Goal: Task Accomplishment & Management: Use online tool/utility

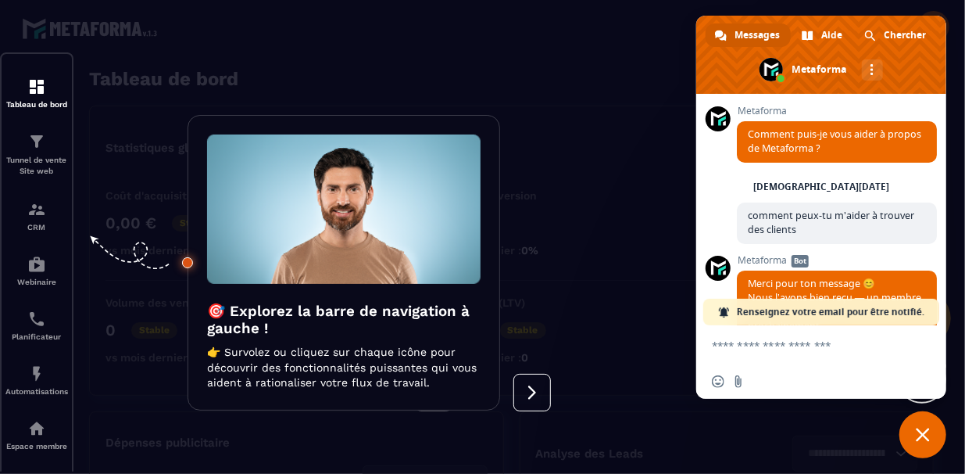
scroll to position [131, 0]
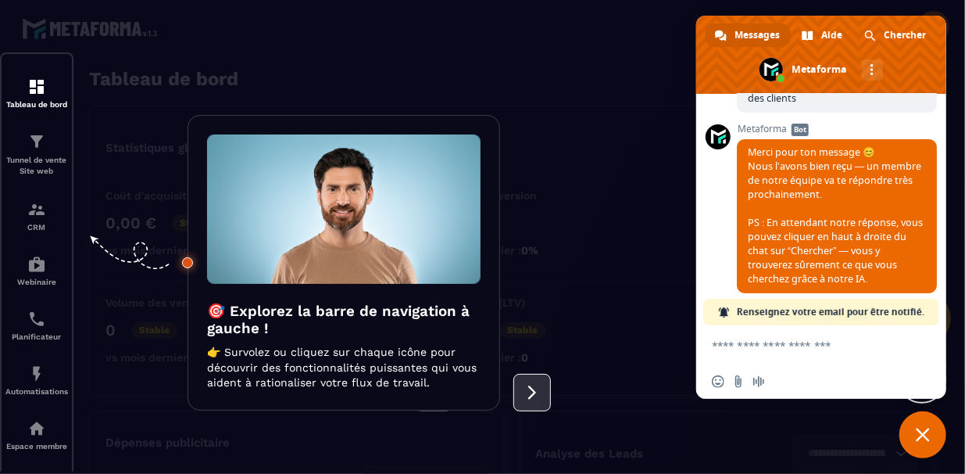
click at [521, 391] on button at bounding box center [532, 393] width 38 height 38
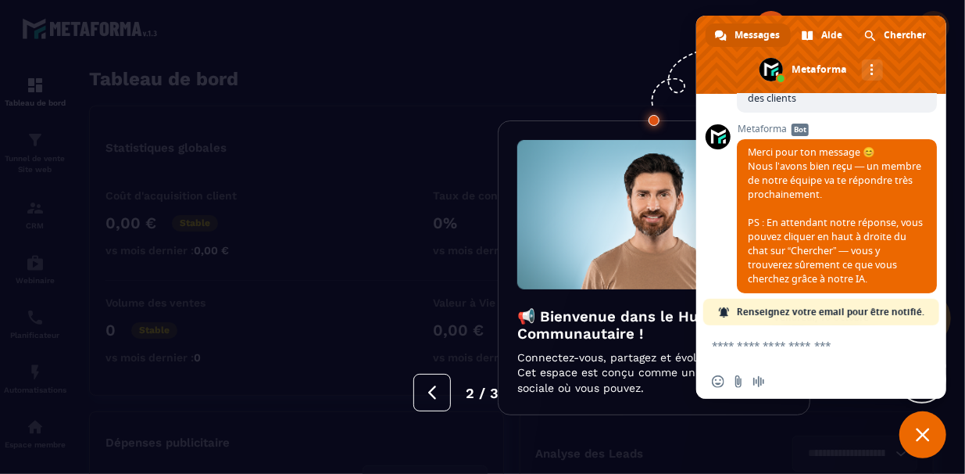
click at [938, 446] on span "Fermer le chat" at bounding box center [923, 434] width 47 height 47
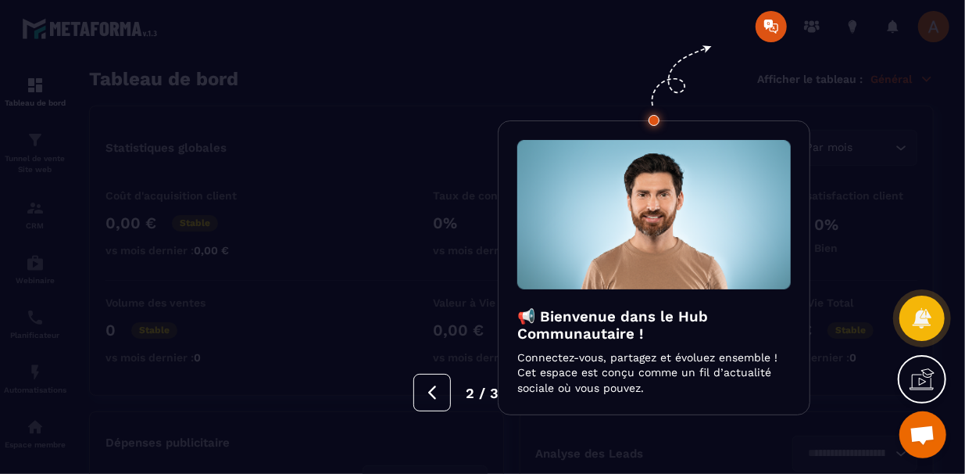
click at [632, 217] on img at bounding box center [654, 214] width 274 height 149
click at [507, 429] on div at bounding box center [482, 237] width 965 height 474
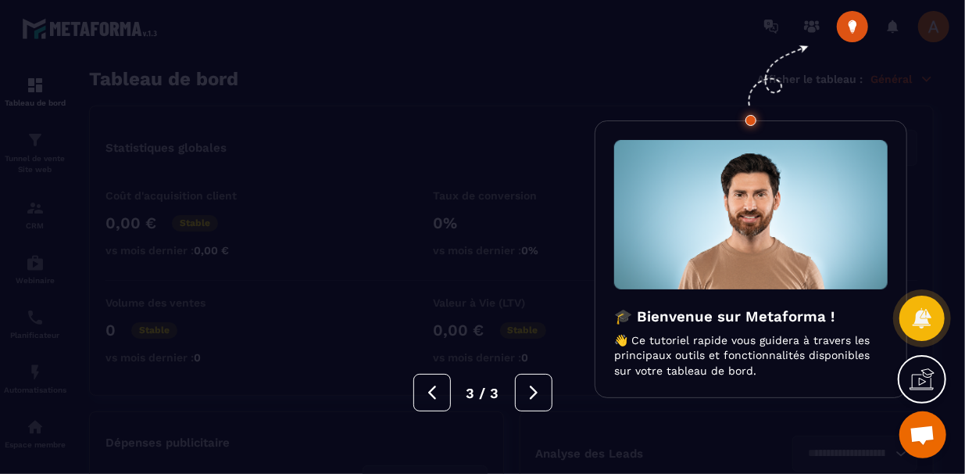
click at [507, 431] on div at bounding box center [482, 237] width 965 height 474
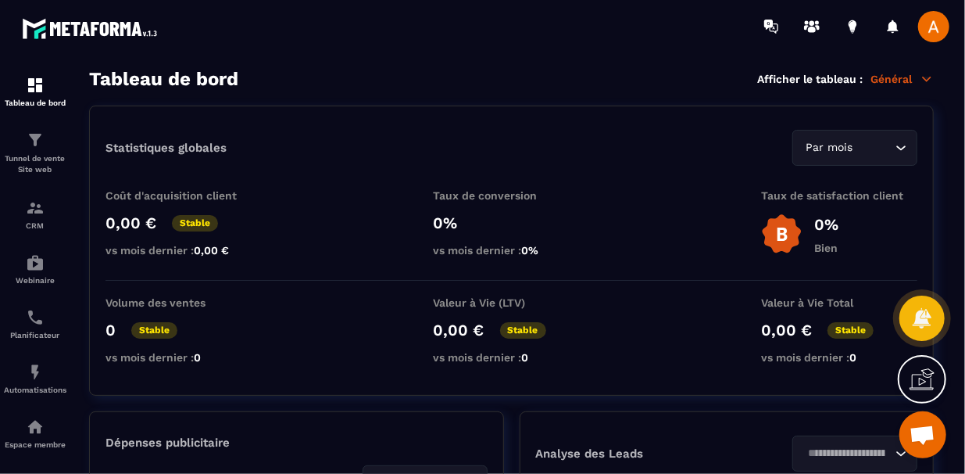
click at [923, 414] on span "Ouvrir le chat" at bounding box center [923, 434] width 47 height 47
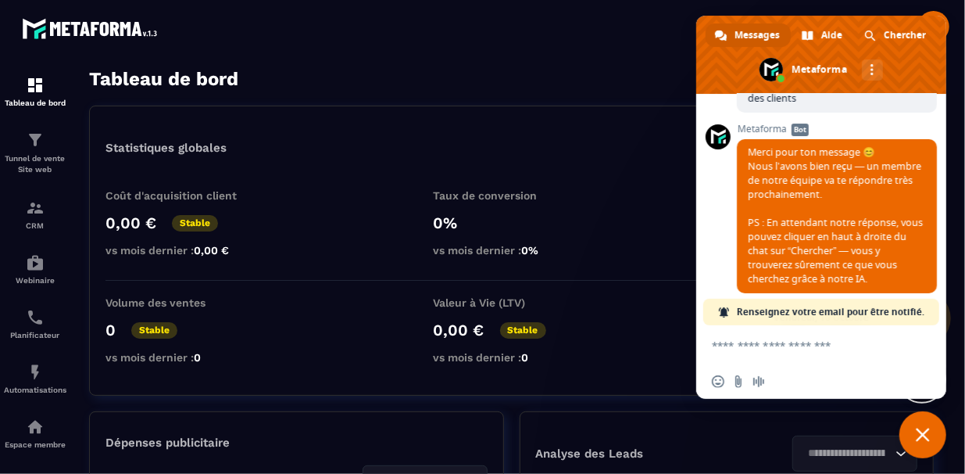
scroll to position [295, 0]
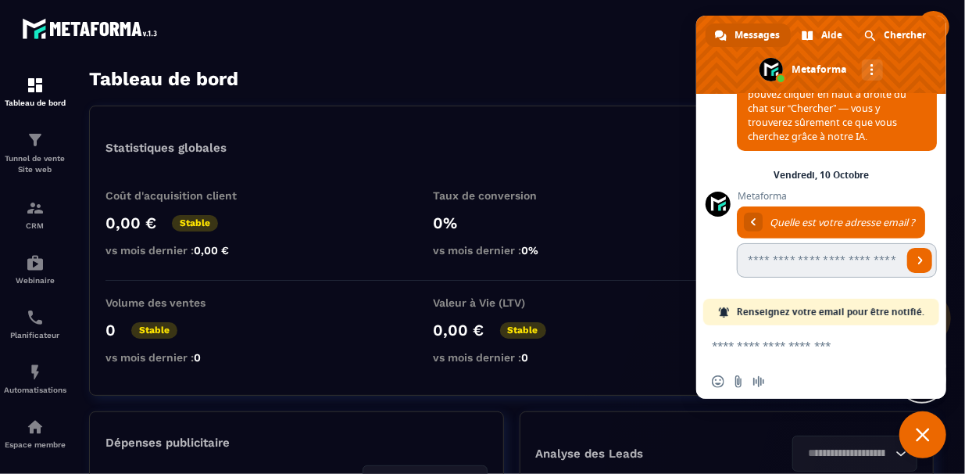
click at [846, 270] on input "Entrez votre adresse email..." at bounding box center [820, 260] width 166 height 34
type input "**********"
click at [907, 264] on span "Envoyer" at bounding box center [919, 260] width 25 height 25
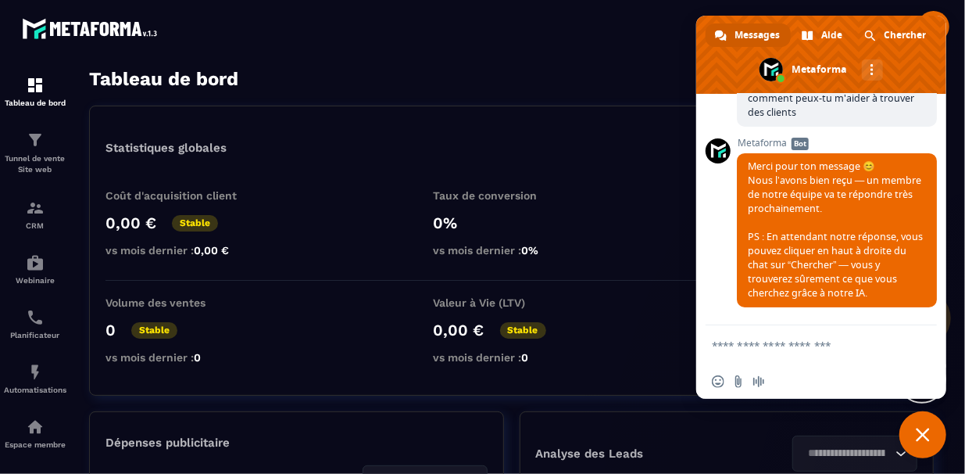
scroll to position [124, 0]
click at [927, 422] on span "Fermer le chat" at bounding box center [923, 434] width 47 height 47
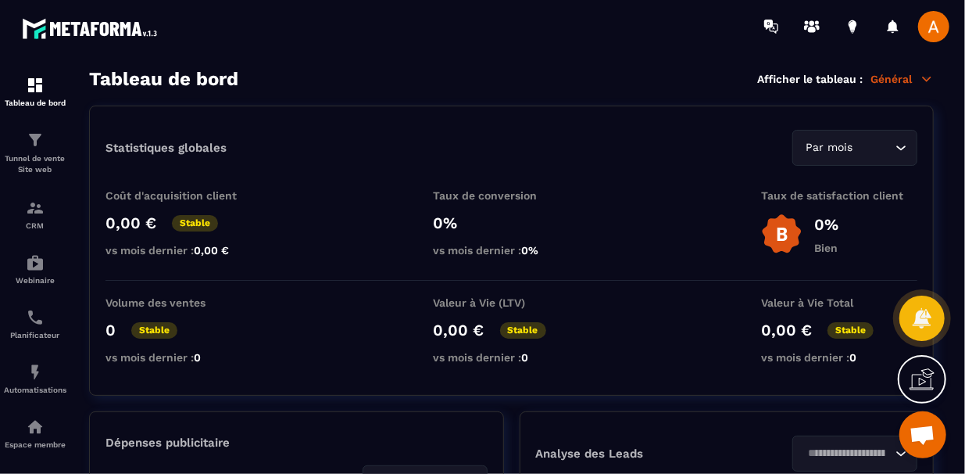
click at [937, 385] on div at bounding box center [922, 379] width 48 height 48
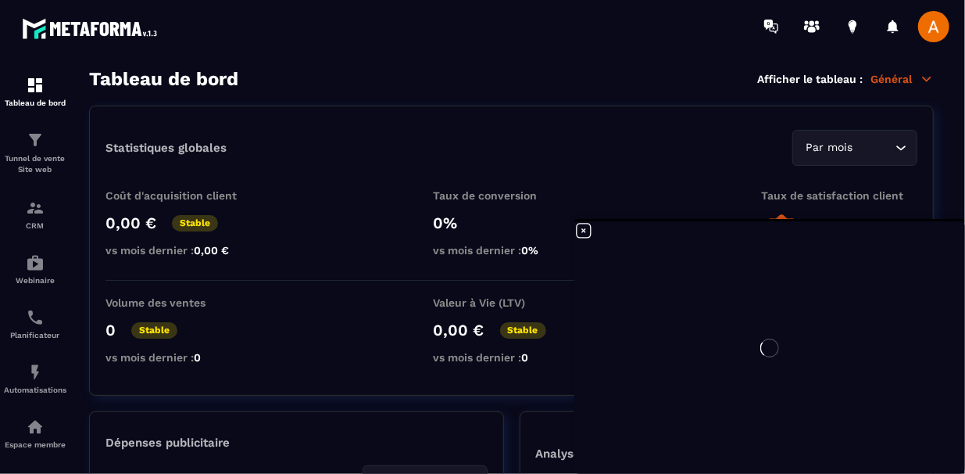
click at [589, 231] on div at bounding box center [769, 347] width 391 height 252
click at [580, 228] on div at bounding box center [769, 347] width 391 height 252
click at [495, 399] on section "Statistiques globales Par mois Loading... Coût d'acquisition client 0,00 € Stab…" at bounding box center [511, 444] width 845 height 676
click at [579, 234] on div at bounding box center [769, 347] width 391 height 252
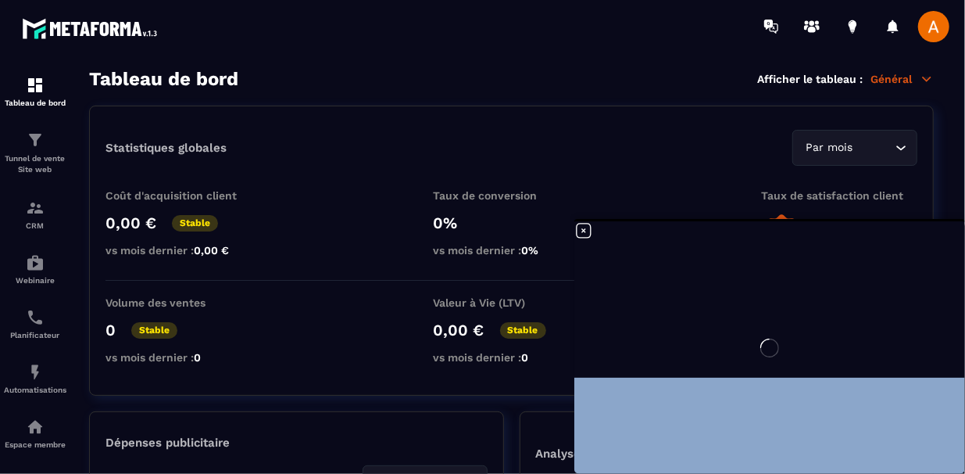
click at [579, 234] on div at bounding box center [769, 347] width 391 height 252
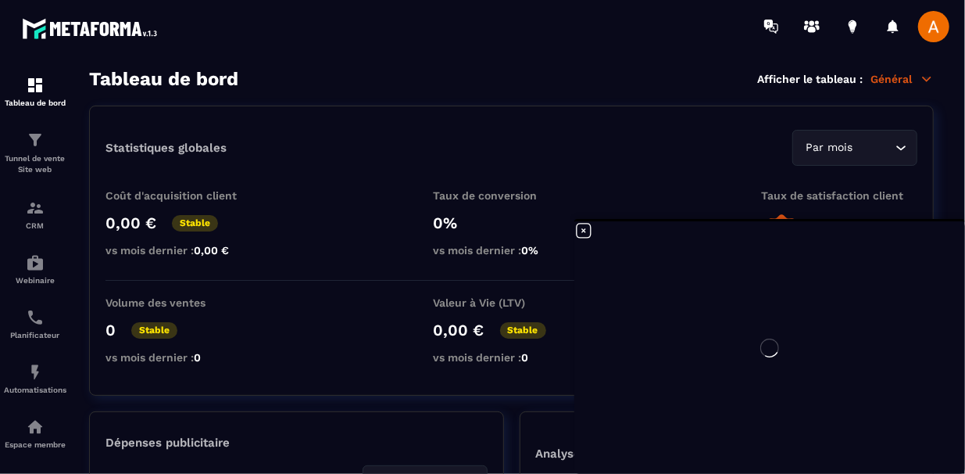
click at [580, 234] on div at bounding box center [769, 347] width 391 height 252
click at [937, 35] on span at bounding box center [933, 26] width 31 height 31
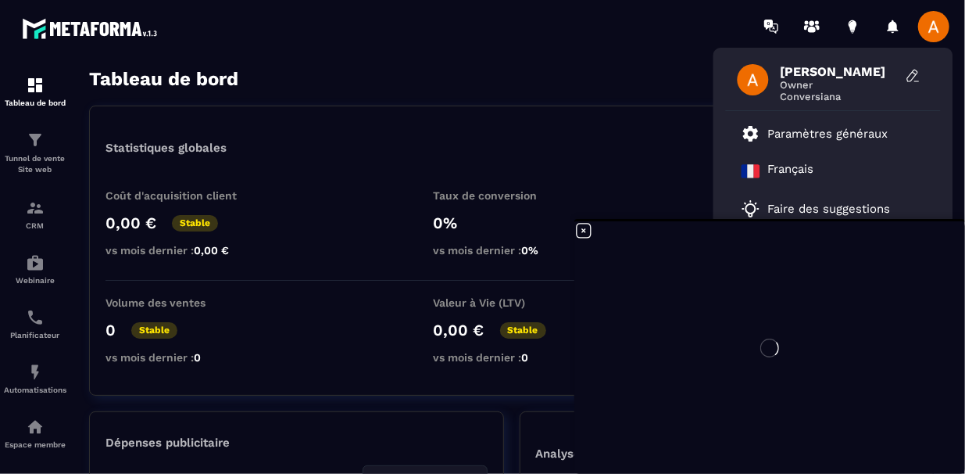
click at [641, 69] on div "Tableau de bord Afficher le tableau : Général" at bounding box center [511, 79] width 845 height 22
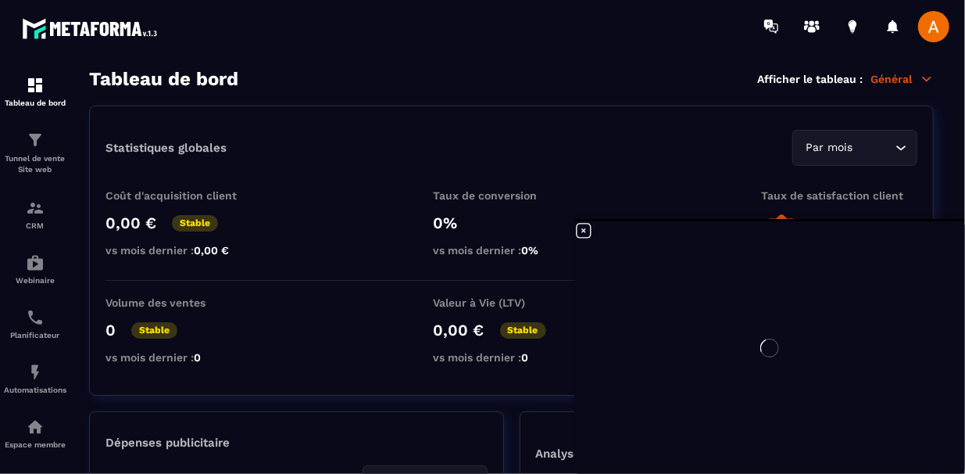
click at [443, 86] on div "Tableau de bord Afficher le tableau : Général" at bounding box center [511, 79] width 845 height 22
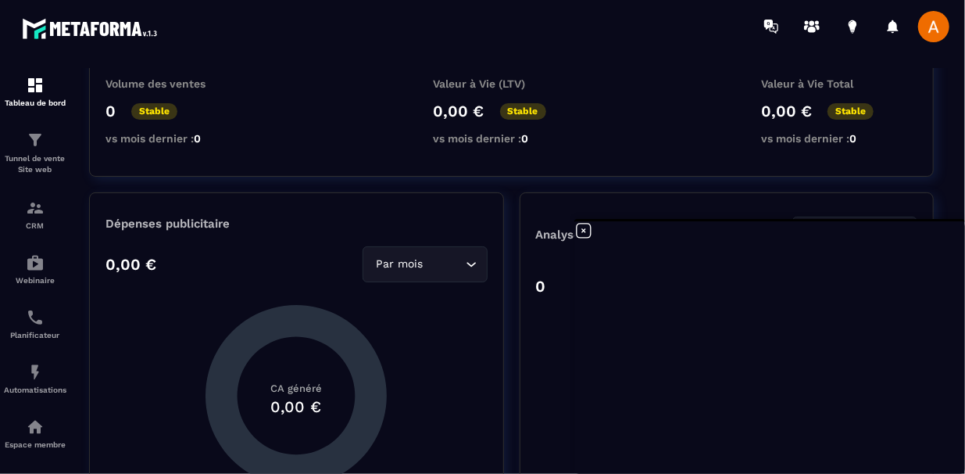
scroll to position [250, 0]
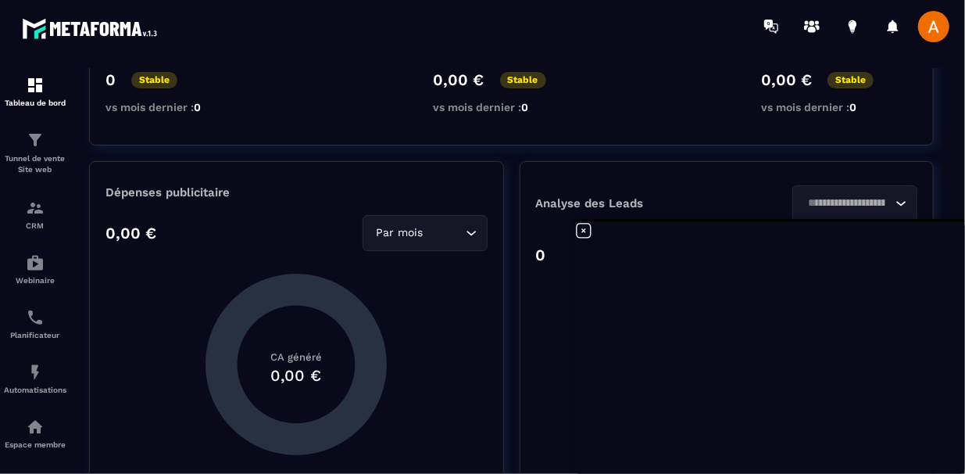
click at [757, 159] on section "Statistiques globales Par mois Loading... Coût d'acquisition client 0,00 € Stab…" at bounding box center [511, 193] width 845 height 676
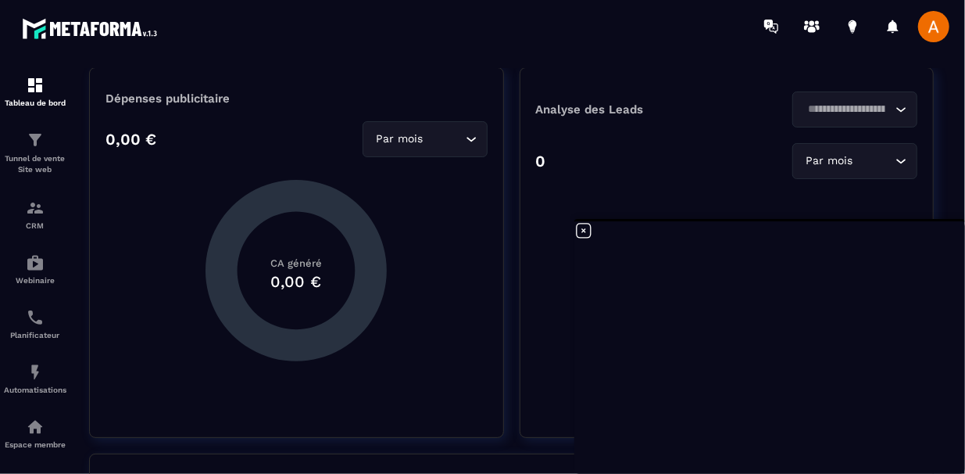
scroll to position [375, 0]
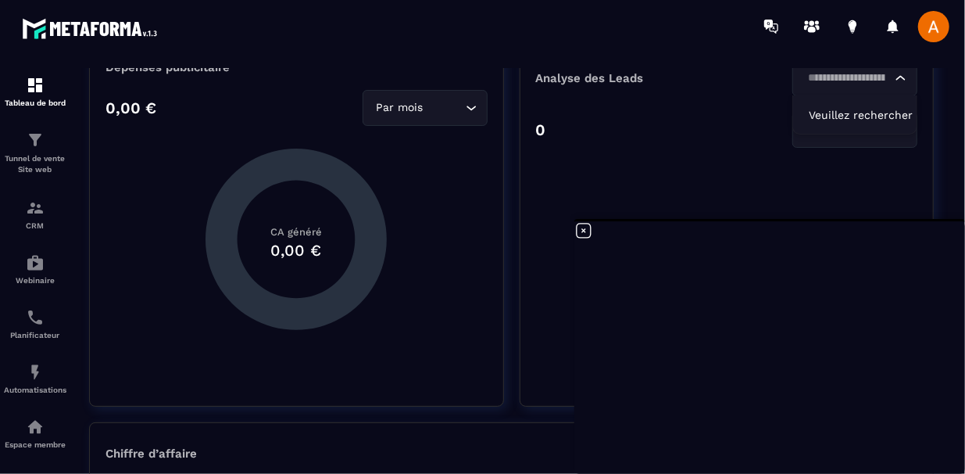
click at [876, 76] on input "Search for option" at bounding box center [847, 78] width 89 height 17
click at [873, 107] on li "Veuillez rechercher" at bounding box center [854, 114] width 123 height 38
click at [867, 113] on span "Veuillez rechercher" at bounding box center [861, 115] width 104 height 13
click at [521, 220] on div "Analyse des Leads Loading... [PERSON_NAME] rechercher 0 Par mois Loading... Pas…" at bounding box center [727, 221] width 415 height 370
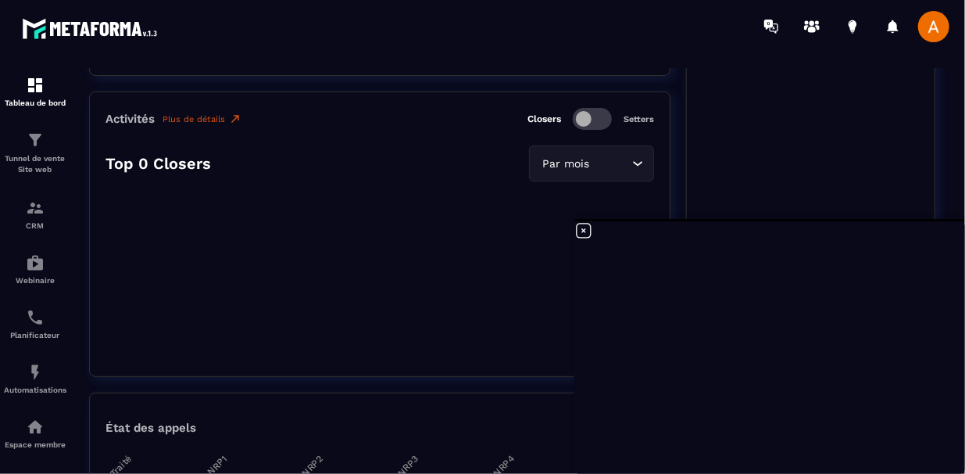
scroll to position [1876, 0]
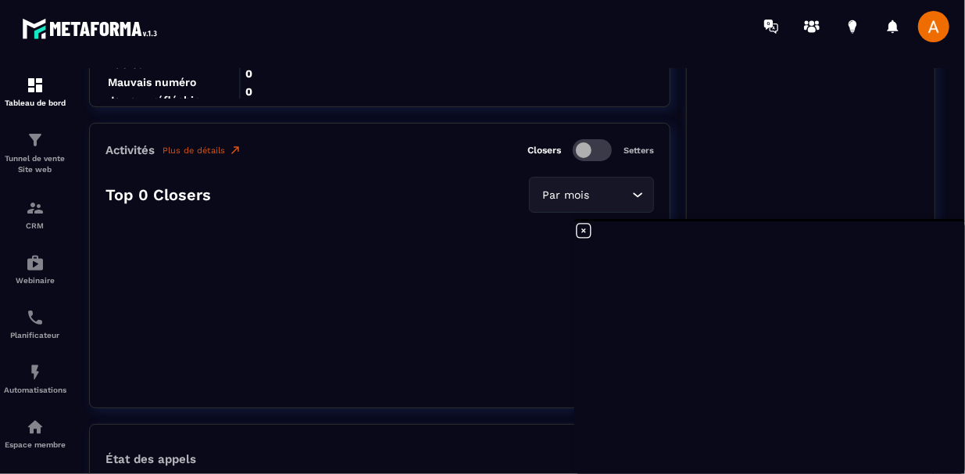
click at [558, 221] on div "Activités Plus de détails Closers Setters Top 0 Closers Par mois Loading..." at bounding box center [379, 265] width 581 height 285
click at [559, 221] on div "Activités Plus de détails Closers Setters Top 0 Closers Par mois Loading..." at bounding box center [379, 265] width 581 height 285
click at [453, 367] on div "Activités Plus de détails Closers Setters Top 0 Closers Par mois Loading..." at bounding box center [379, 265] width 581 height 285
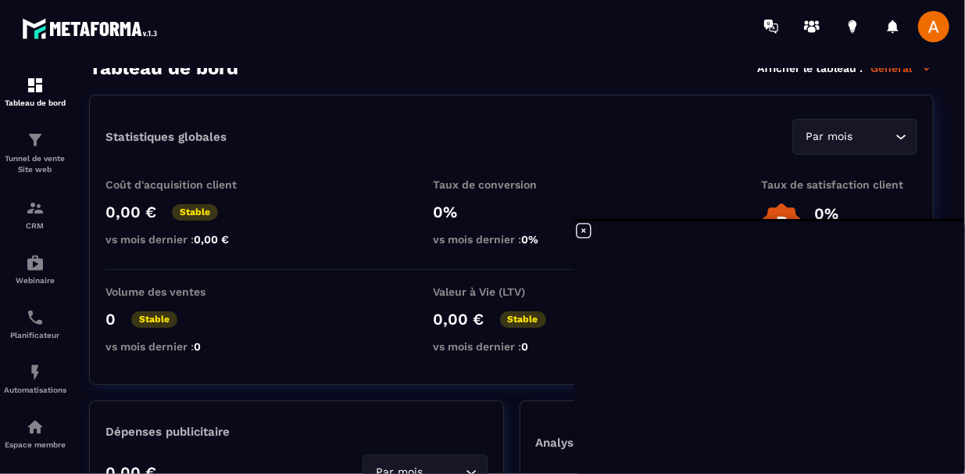
scroll to position [0, 0]
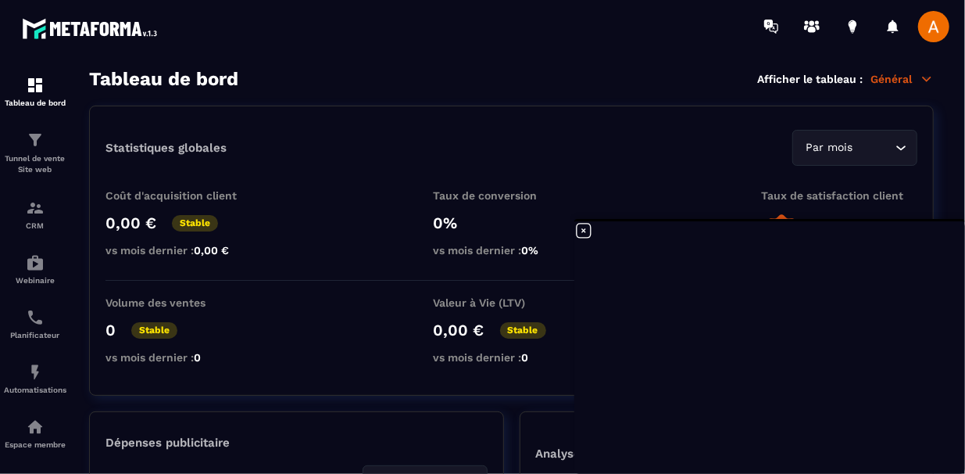
click at [918, 80] on p "Général" at bounding box center [902, 79] width 63 height 14
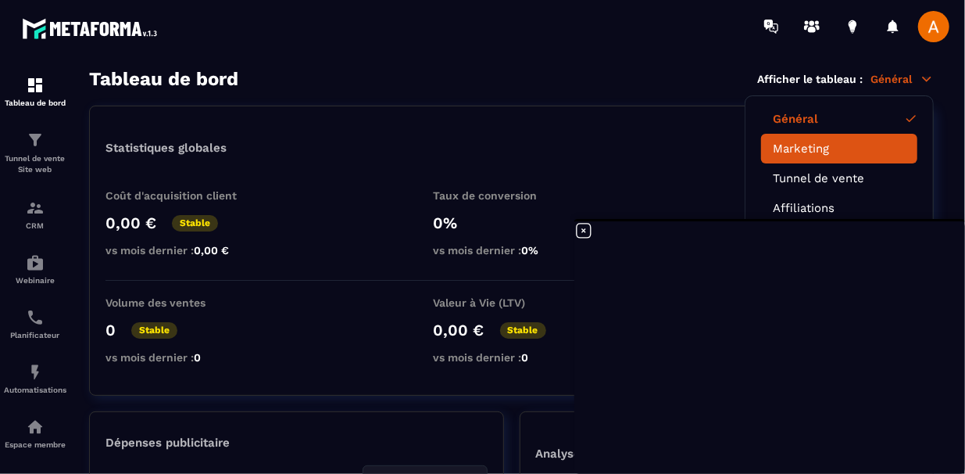
click at [871, 148] on link "Marketing" at bounding box center [839, 148] width 133 height 14
click at [824, 156] on li "Marketing" at bounding box center [839, 149] width 156 height 30
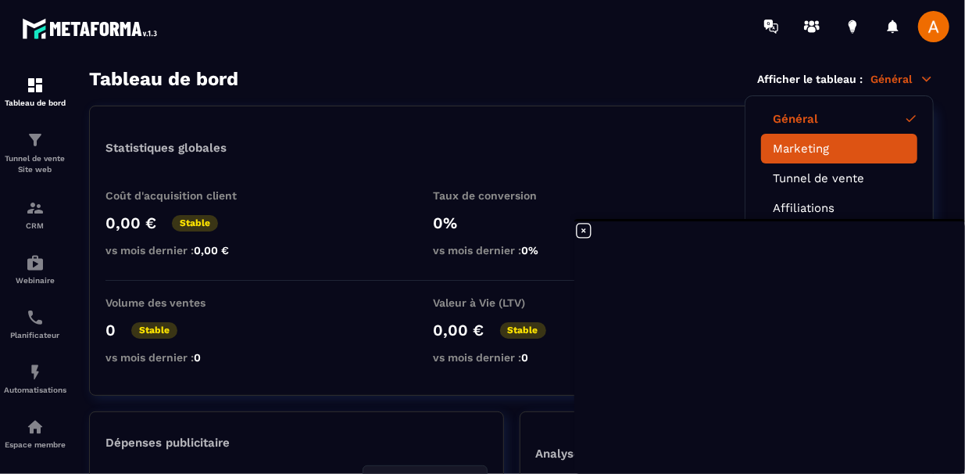
click at [824, 156] on li "Marketing" at bounding box center [839, 149] width 156 height 30
click at [864, 154] on li "Marketing" at bounding box center [839, 149] width 156 height 30
click at [877, 147] on link "Marketing" at bounding box center [839, 148] width 133 height 14
click at [848, 144] on link "Marketing" at bounding box center [839, 148] width 133 height 14
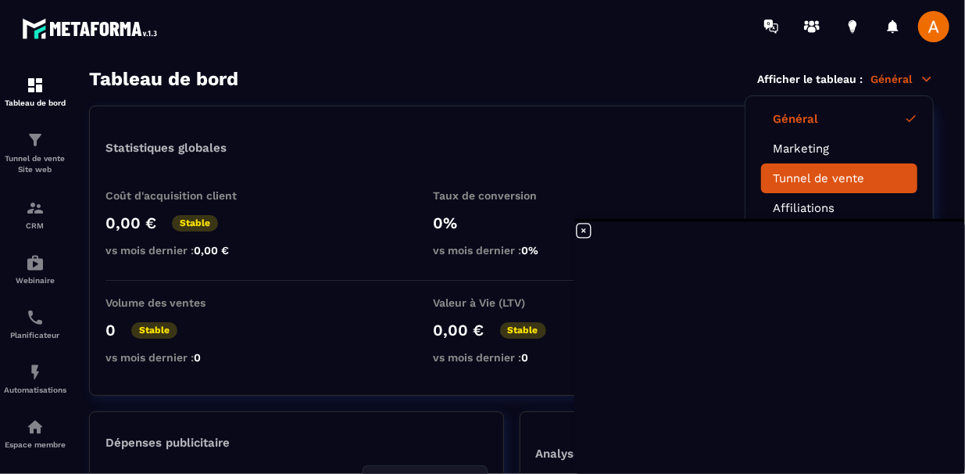
drag, startPoint x: 848, startPoint y: 144, endPoint x: 845, endPoint y: 174, distance: 30.6
click at [845, 174] on ul "Général Marketing Tunnel de vente Affiliations Affiliations Formation Mailing R…" at bounding box center [839, 252] width 189 height 314
click at [845, 174] on link "Tunnel de vente" at bounding box center [839, 178] width 133 height 14
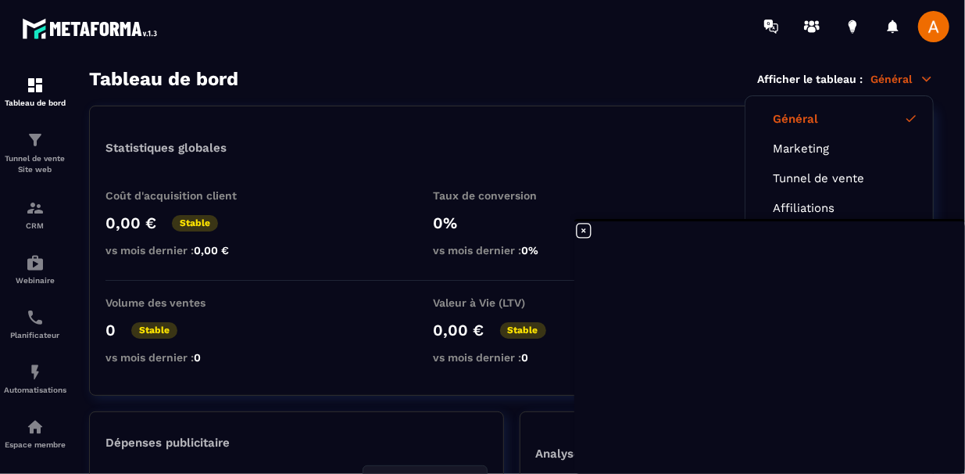
click at [701, 87] on div "Tableau de bord Afficher le tableau : Général Général Marketing Tunnel de vente…" at bounding box center [511, 79] width 845 height 22
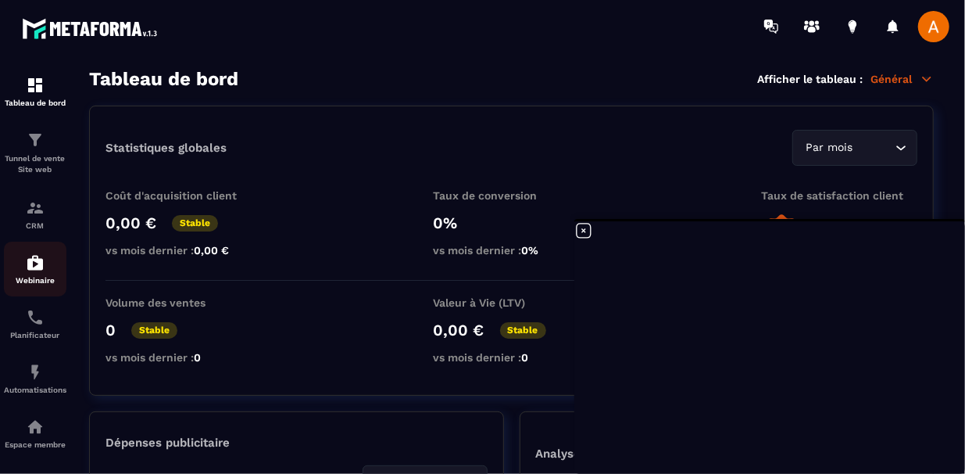
click at [59, 254] on link "Webinaire" at bounding box center [35, 268] width 63 height 55
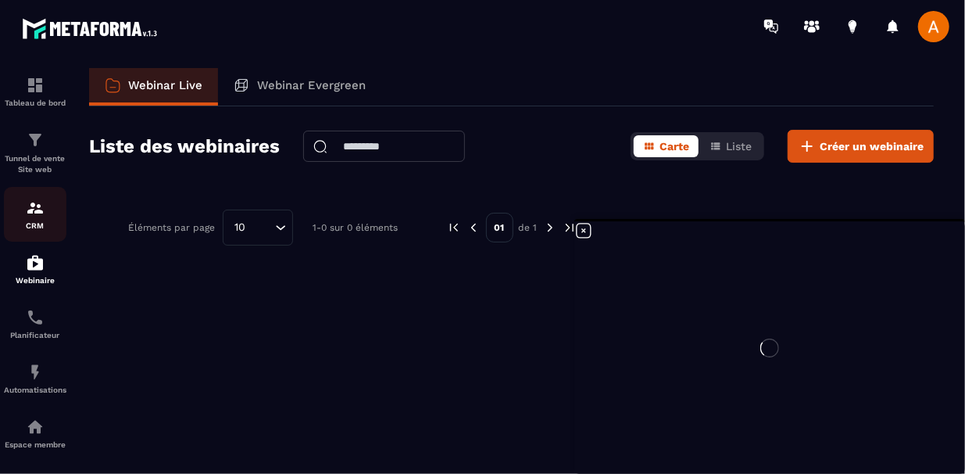
click at [54, 217] on div "CRM" at bounding box center [35, 214] width 63 height 31
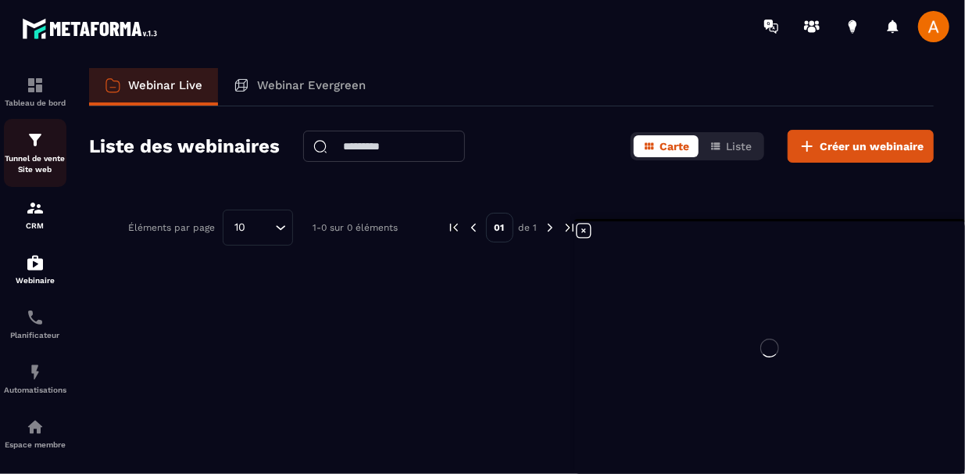
click at [54, 171] on p "Tunnel de vente Site web" at bounding box center [35, 164] width 63 height 22
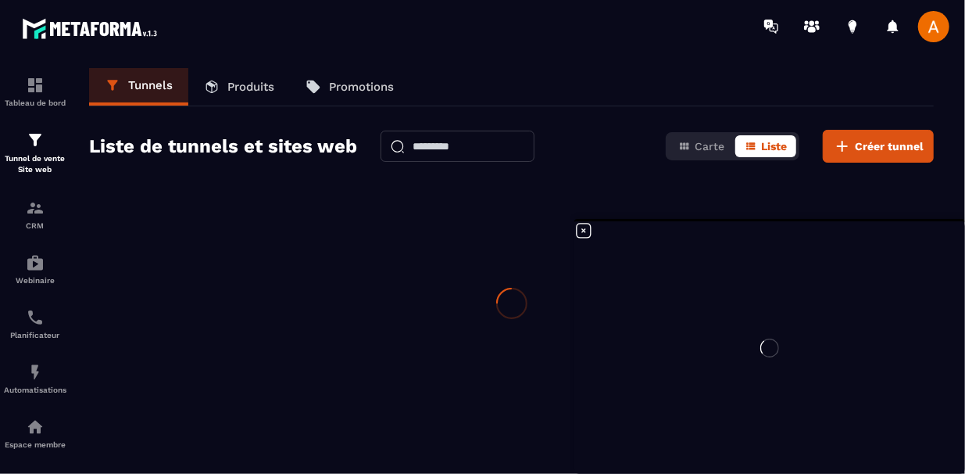
click at [54, 171] on p "Tunnel de vente Site web" at bounding box center [35, 164] width 63 height 22
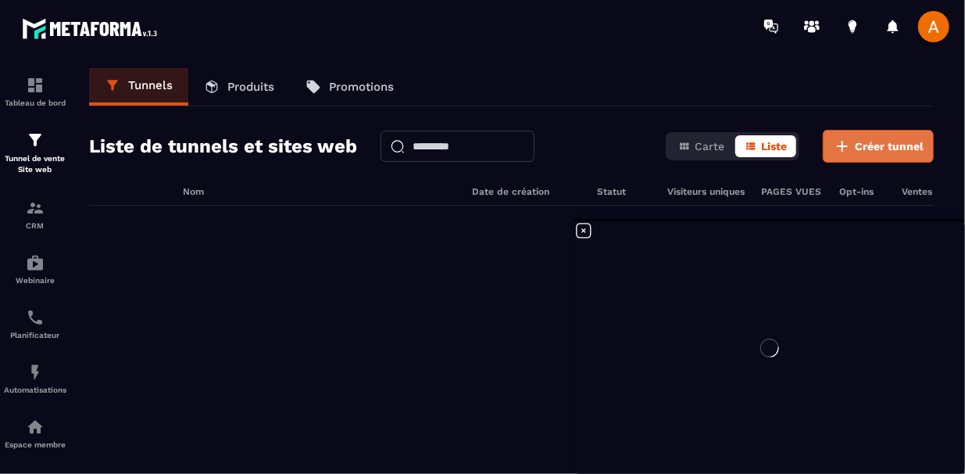
click at [832, 145] on button "Créer tunnel" at bounding box center [878, 146] width 111 height 33
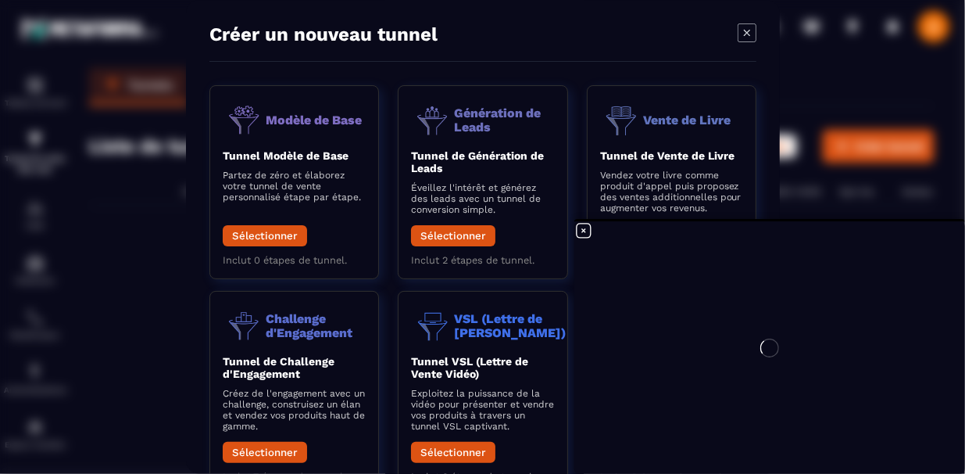
click at [754, 341] on div at bounding box center [769, 347] width 391 height 252
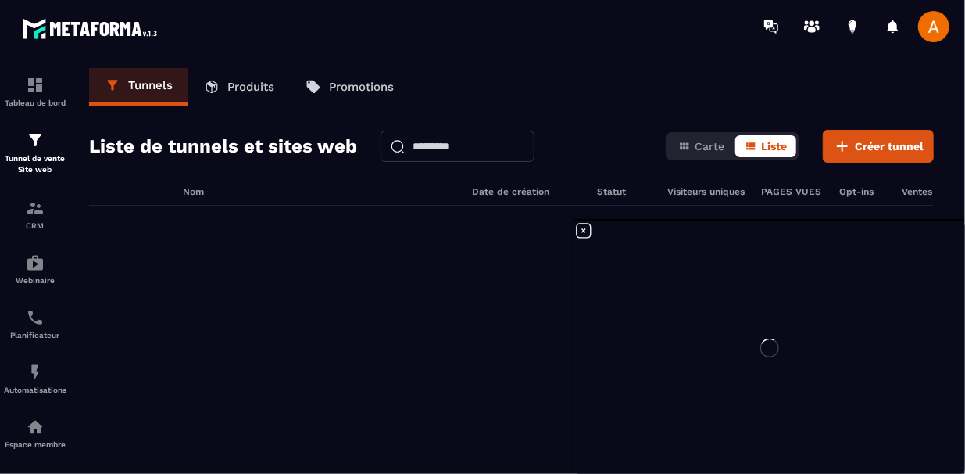
click at [823, 130] on button "Créer tunnel" at bounding box center [878, 146] width 111 height 33
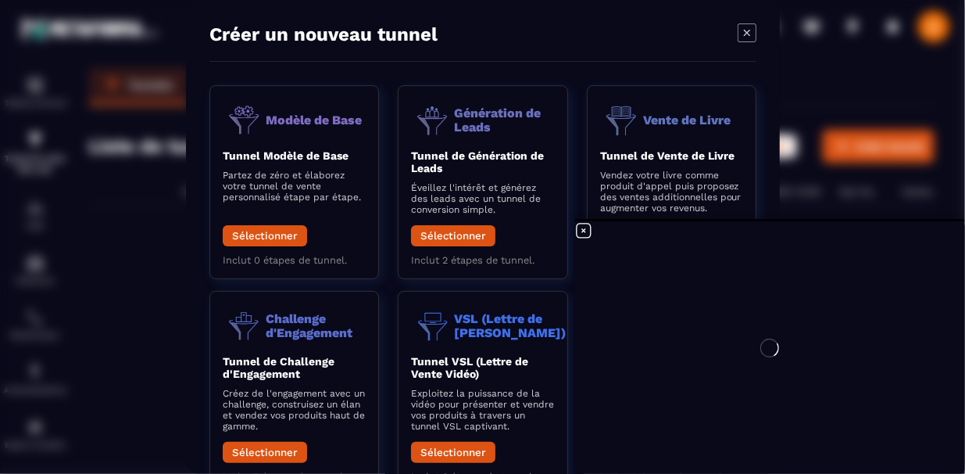
click at [590, 228] on div at bounding box center [769, 347] width 391 height 252
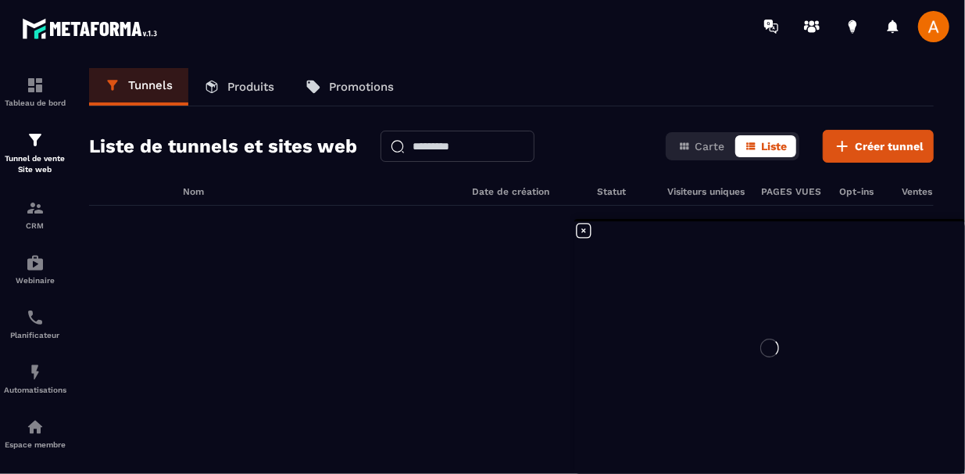
click at [583, 228] on div at bounding box center [769, 347] width 391 height 252
click at [581, 232] on icon at bounding box center [583, 230] width 19 height 19
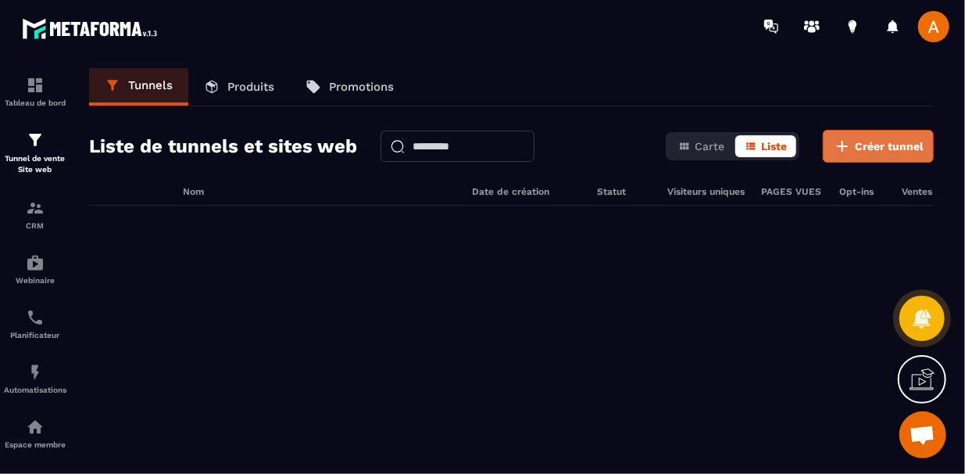
click at [842, 143] on icon at bounding box center [842, 146] width 19 height 19
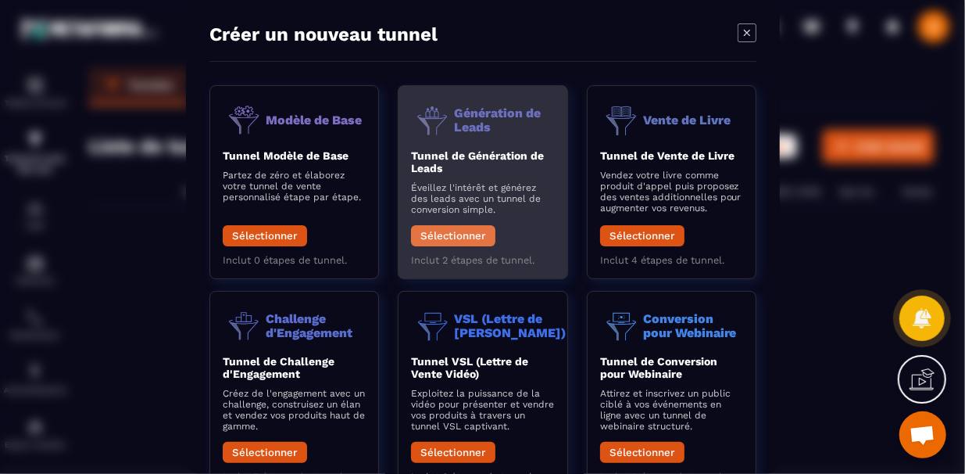
click at [474, 235] on button "Sélectionner" at bounding box center [453, 235] width 84 height 21
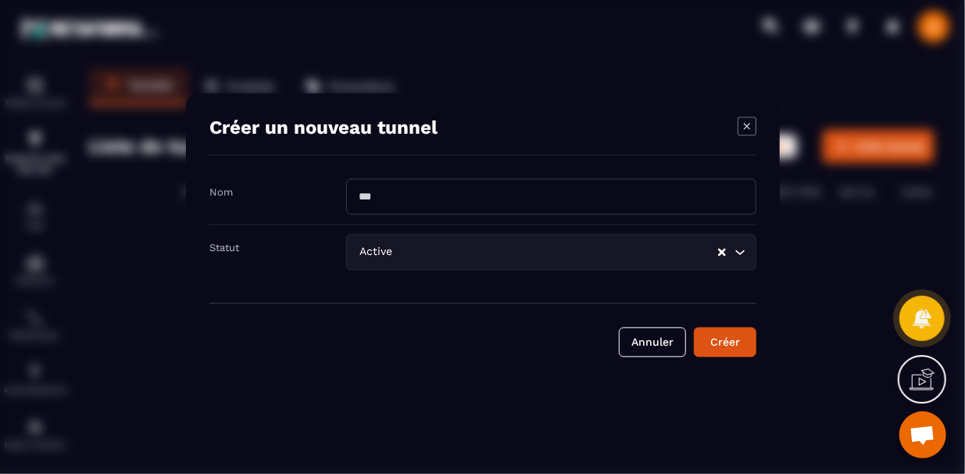
click at [528, 206] on input "Modal window" at bounding box center [551, 197] width 410 height 36
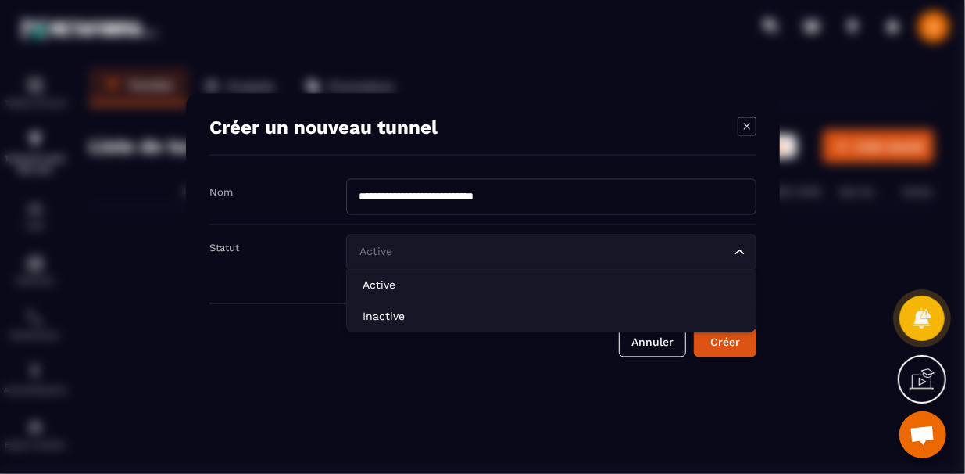
click at [745, 253] on icon "Search for option" at bounding box center [740, 253] width 16 height 16
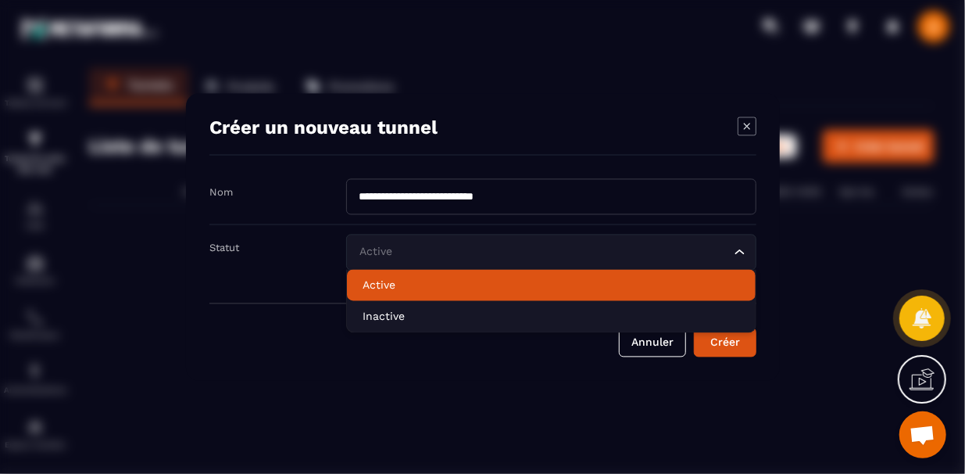
click at [718, 274] on li "Active" at bounding box center [551, 285] width 409 height 31
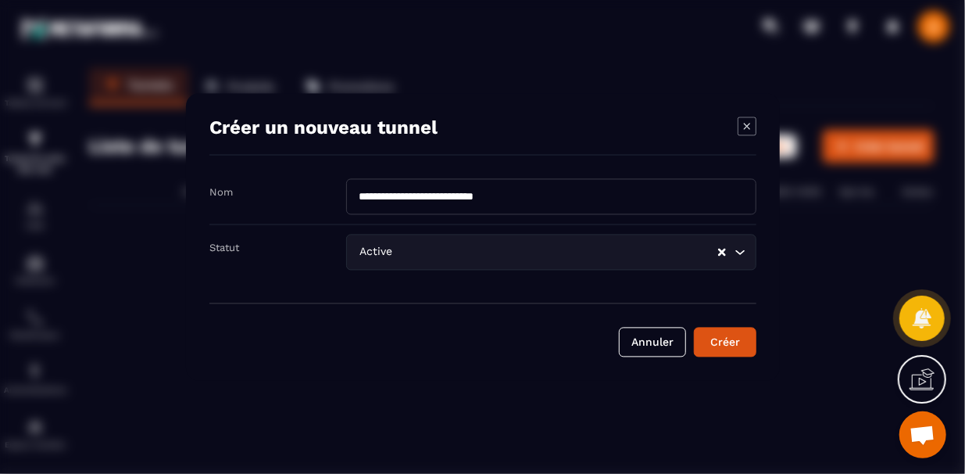
click at [696, 202] on input "**********" at bounding box center [551, 197] width 410 height 36
type input "*"
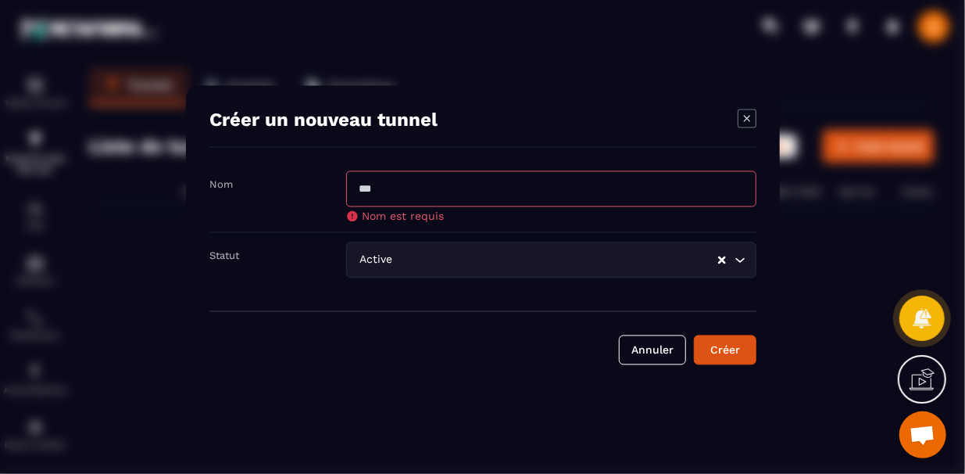
click at [664, 287] on form "Nom Nom est requis Statut Active Loading... Annuler Créer" at bounding box center [482, 268] width 547 height 194
click at [670, 199] on input "Modal window" at bounding box center [551, 189] width 410 height 36
type input "**********"
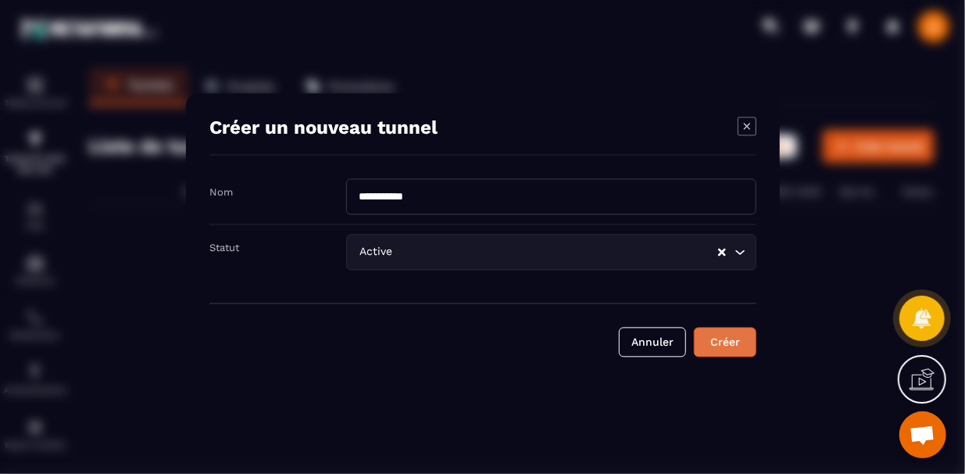
click at [730, 341] on div "Créer" at bounding box center [725, 343] width 42 height 16
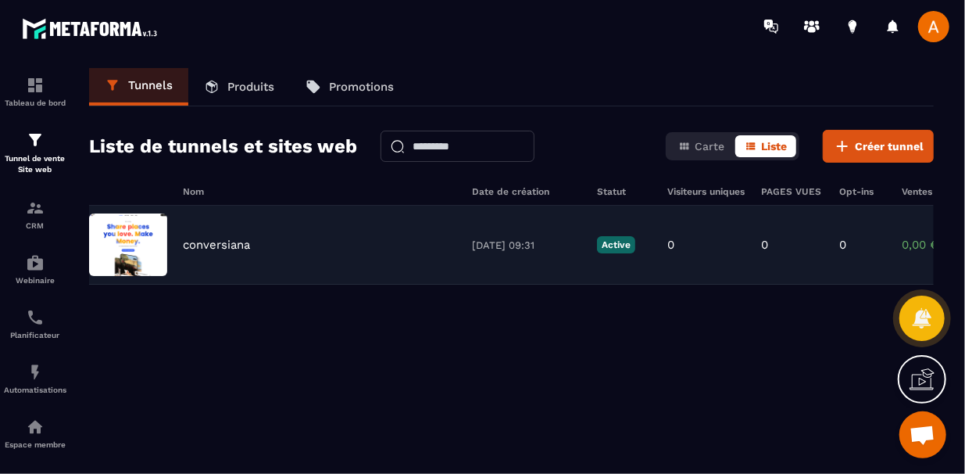
click at [699, 258] on div "conversiana [DATE] 09:31 Active 0 0 0 0,00 € 0" at bounding box center [511, 245] width 845 height 79
click at [594, 239] on div "conversiana [DATE] 09:31 Active 0 0 0 0,00 € 0" at bounding box center [511, 245] width 845 height 79
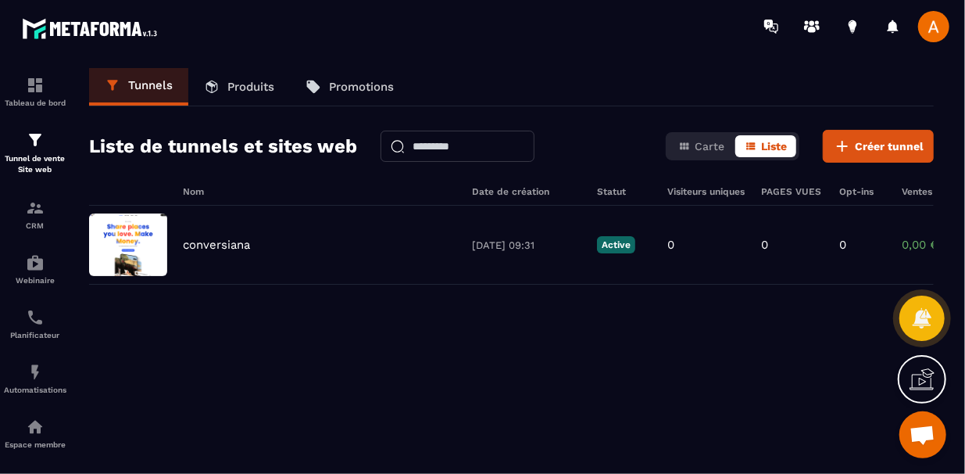
click at [911, 199] on div "Nom Date de création Statut Visiteurs uniques PAGES VUES Opt-ins Ventes Command…" at bounding box center [511, 196] width 845 height 20
click at [787, 356] on div "conversiana [DATE] 09:31 Active 0 0 0 0,00 € 0" at bounding box center [511, 323] width 845 height 234
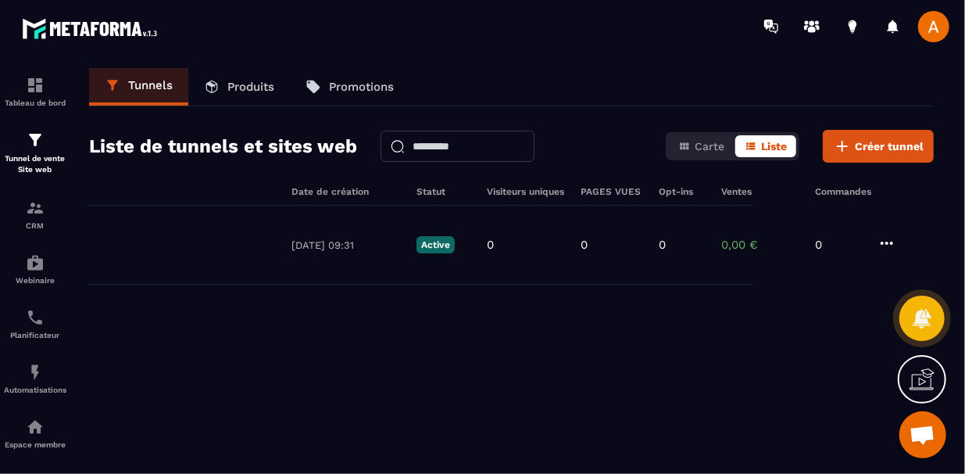
scroll to position [0, 183]
click at [231, 80] on p "Produits" at bounding box center [250, 87] width 47 height 14
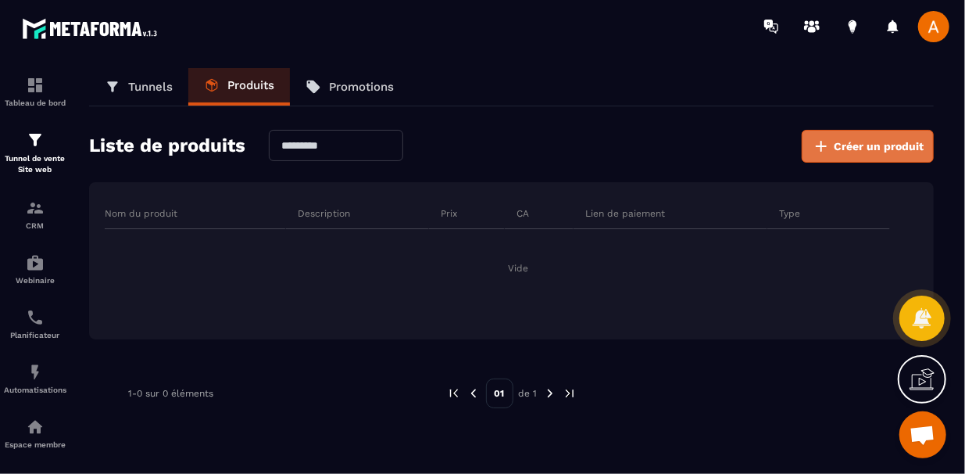
click at [837, 142] on span "Créer un produit" at bounding box center [879, 146] width 90 height 16
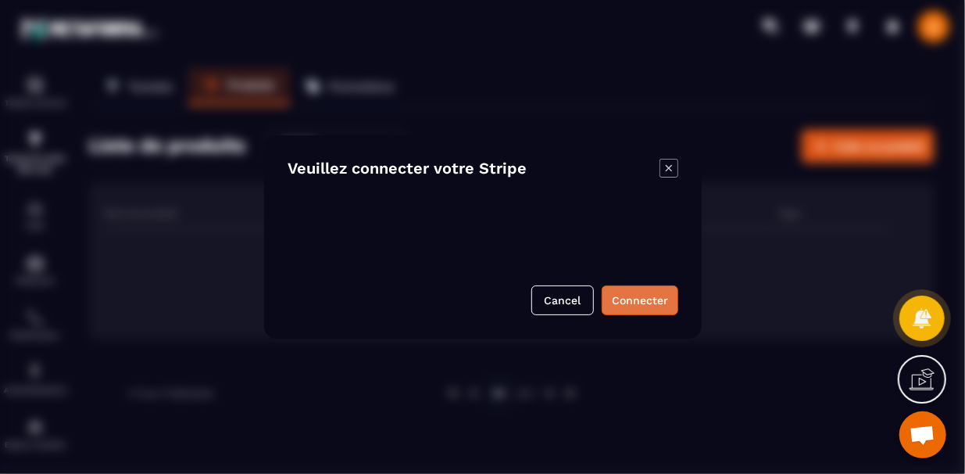
click at [623, 295] on button "Connecter" at bounding box center [640, 300] width 77 height 30
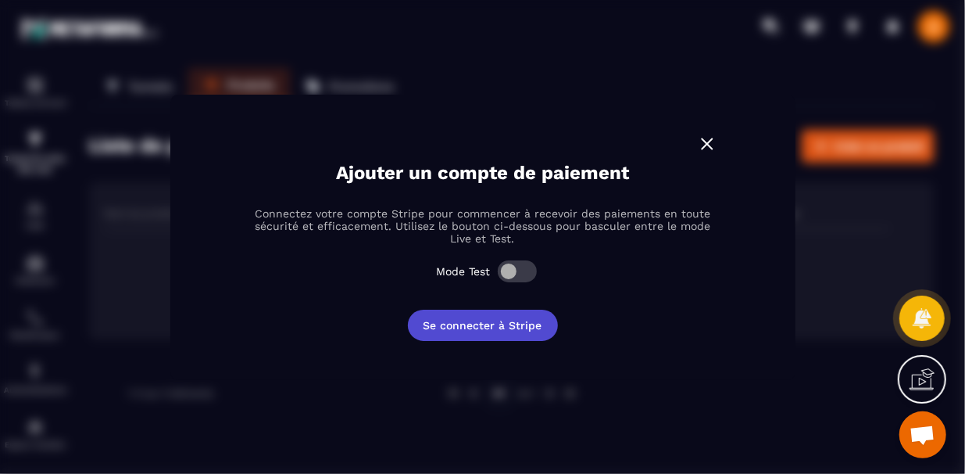
click at [525, 320] on button "Se connecter à Stripe" at bounding box center [483, 324] width 150 height 31
